Goal: Information Seeking & Learning: Learn about a topic

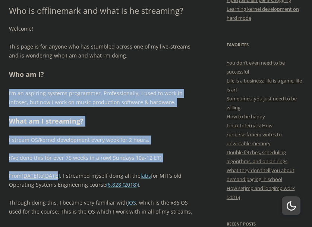
drag, startPoint x: 60, startPoint y: 73, endPoint x: 81, endPoint y: 157, distance: 86.5
click at [80, 172] on div "Welcome! This page is for anyone who has stumbled across one of my live-streams…" at bounding box center [105, 183] width 192 height 319
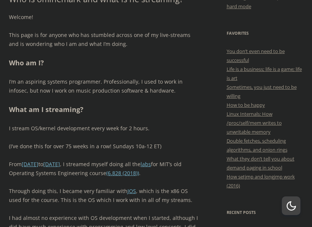
click at [172, 105] on h2 "What am I streaming?" at bounding box center [105, 109] width 192 height 11
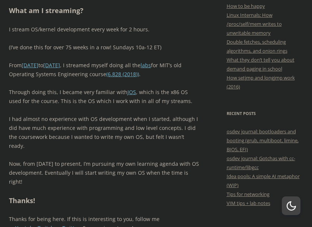
scroll to position [370, 0]
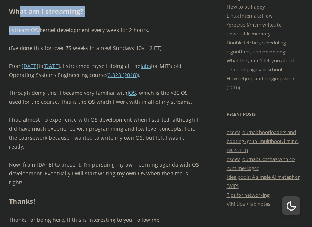
drag, startPoint x: 21, startPoint y: 11, endPoint x: 48, endPoint y: 31, distance: 34.0
click at [44, 32] on div "Welcome! This page is for anyone who has stumbled across one of my live-streams…" at bounding box center [105, 74] width 192 height 319
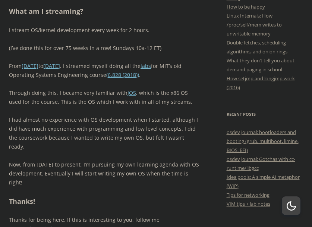
drag, startPoint x: 48, startPoint y: 30, endPoint x: 41, endPoint y: 34, distance: 7.4
click at [47, 30] on p "I stream OS/kernel development every week for 2 hours." at bounding box center [105, 30] width 192 height 9
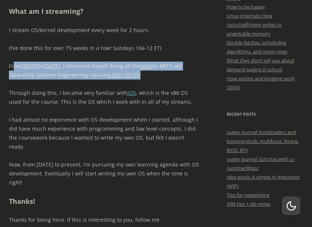
drag, startPoint x: 15, startPoint y: 63, endPoint x: 156, endPoint y: 76, distance: 142.0
click at [156, 76] on p "From [DATE] to [DATE] , I streamed myself doing all the labs for MIT’s old Oper…" at bounding box center [105, 71] width 192 height 18
click at [162, 75] on p "From [DATE] to [DATE] , I streamed myself doing all the labs for MIT’s old Oper…" at bounding box center [105, 71] width 192 height 18
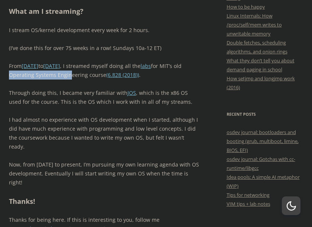
drag, startPoint x: 13, startPoint y: 75, endPoint x: 78, endPoint y: 77, distance: 64.6
click at [77, 77] on p "From [DATE] to [DATE] , I streamed myself doing all the labs for MIT’s old Oper…" at bounding box center [105, 71] width 192 height 18
click at [93, 75] on p "From [DATE] to [DATE] , I streamed myself doing all the labs for MIT’s old Oper…" at bounding box center [105, 71] width 192 height 18
click at [143, 113] on div "Welcome! This page is for anyone who has stumbled across one of my live-streams…" at bounding box center [105, 74] width 192 height 319
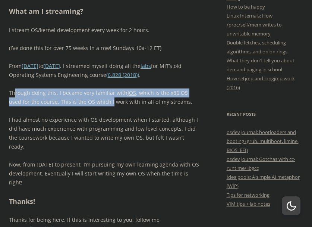
drag, startPoint x: 15, startPoint y: 89, endPoint x: 142, endPoint y: 99, distance: 126.9
click at [103, 99] on p "Through doing this, I became very familiar with [PERSON_NAME] , which is the x8…" at bounding box center [105, 97] width 192 height 18
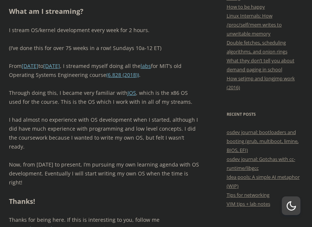
drag, startPoint x: 153, startPoint y: 99, endPoint x: 159, endPoint y: 100, distance: 6.1
click at [154, 99] on p "Through doing this, I became very familiar with [PERSON_NAME] , which is the x8…" at bounding box center [105, 97] width 192 height 18
click at [163, 102] on p "Through doing this, I became very familiar with [PERSON_NAME] , which is the x8…" at bounding box center [105, 97] width 192 height 18
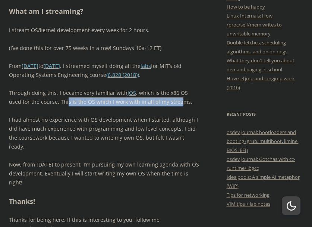
drag, startPoint x: 163, startPoint y: 102, endPoint x: 53, endPoint y: 103, distance: 110.1
click at [53, 103] on p "Through doing this, I became very familiar with [PERSON_NAME] , which is the x8…" at bounding box center [105, 97] width 192 height 18
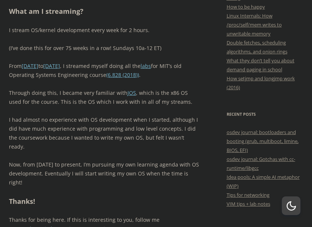
click at [25, 97] on p "Through doing this, I became very familiar with [PERSON_NAME] , which is the x8…" at bounding box center [105, 97] width 192 height 18
click at [24, 91] on p "Through doing this, I became very familiar with [PERSON_NAME] , which is the x8…" at bounding box center [105, 97] width 192 height 18
drag, startPoint x: 24, startPoint y: 91, endPoint x: 49, endPoint y: 92, distance: 25.4
click at [48, 92] on p "Through doing this, I became very familiar with [PERSON_NAME] , which is the x8…" at bounding box center [105, 97] width 192 height 18
click at [149, 99] on p "Through doing this, I became very familiar with [PERSON_NAME] , which is the x8…" at bounding box center [105, 97] width 192 height 18
